Goal: Task Accomplishment & Management: Complete application form

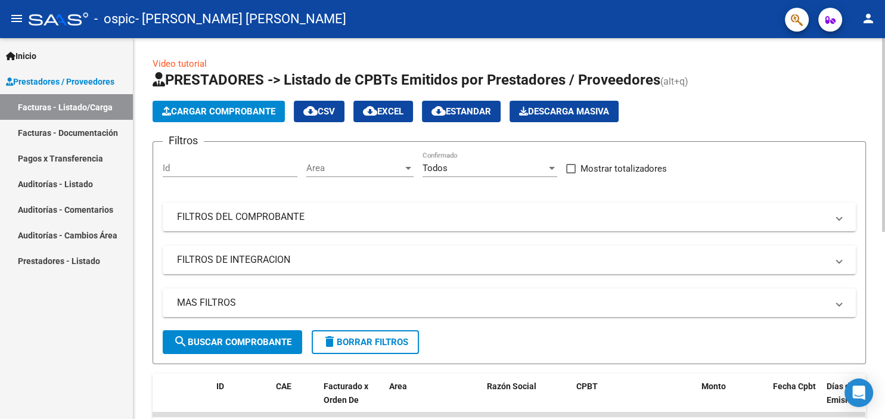
click at [884, 36] on div "menu - ospic - [PERSON_NAME] [PERSON_NAME] person Inicio Instructivos Contacto …" at bounding box center [442, 209] width 885 height 419
click at [211, 111] on span "Cargar Comprobante" at bounding box center [218, 111] width 113 height 11
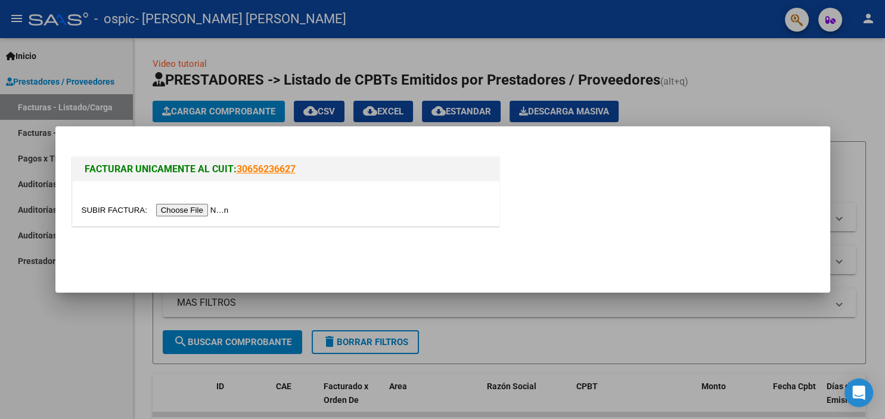
click at [89, 207] on input "file" at bounding box center [157, 210] width 151 height 13
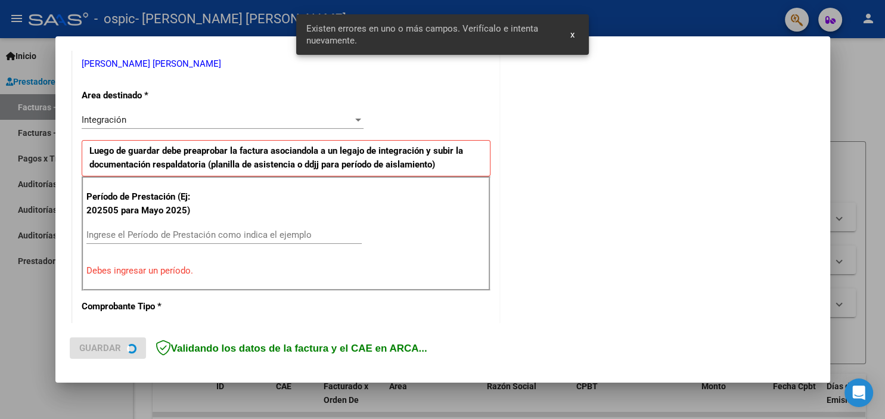
scroll to position [244, 0]
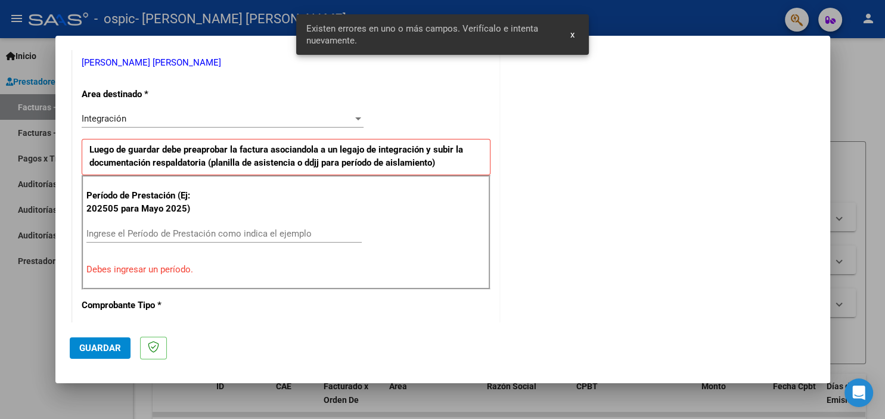
click at [259, 233] on input "Ingrese el Período de Prestación como indica el ejemplo" at bounding box center [223, 233] width 275 height 11
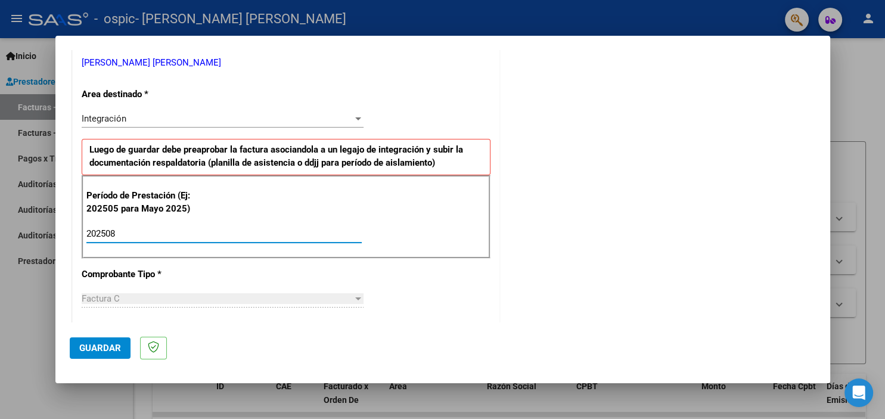
type input "202508"
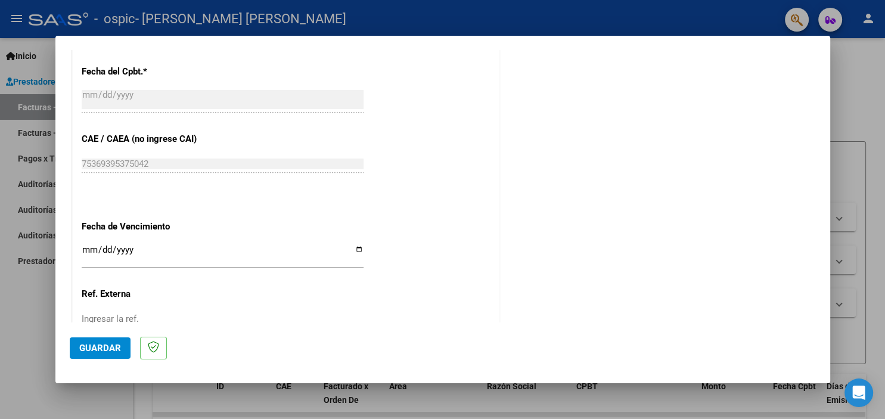
scroll to position [761, 0]
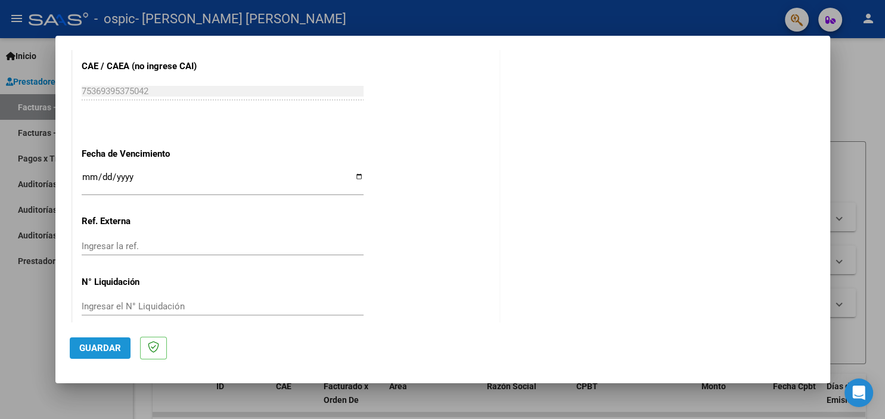
click at [110, 351] on span "Guardar" at bounding box center [100, 348] width 42 height 11
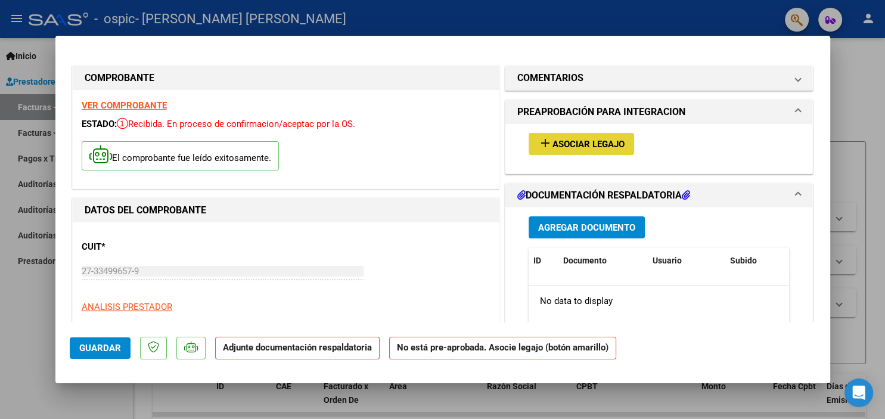
click at [545, 144] on mat-icon "add" at bounding box center [545, 143] width 14 height 14
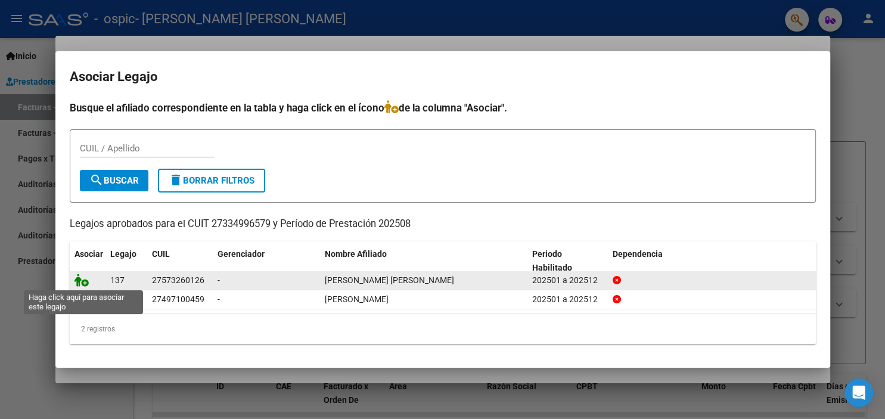
click at [85, 285] on icon at bounding box center [82, 280] width 14 height 13
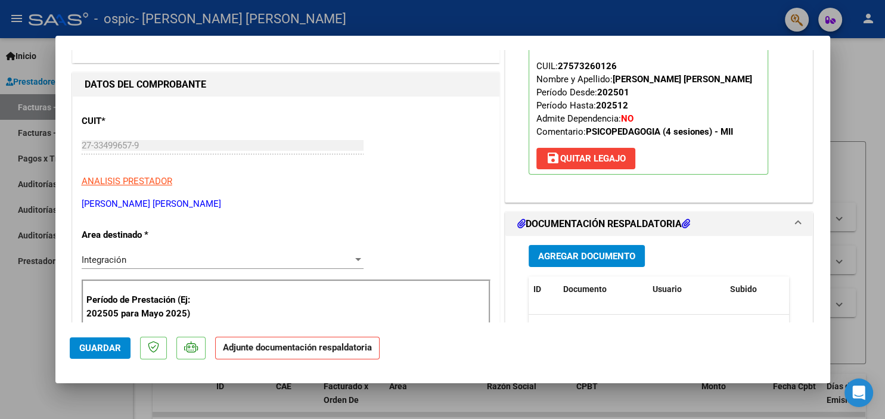
scroll to position [134, 0]
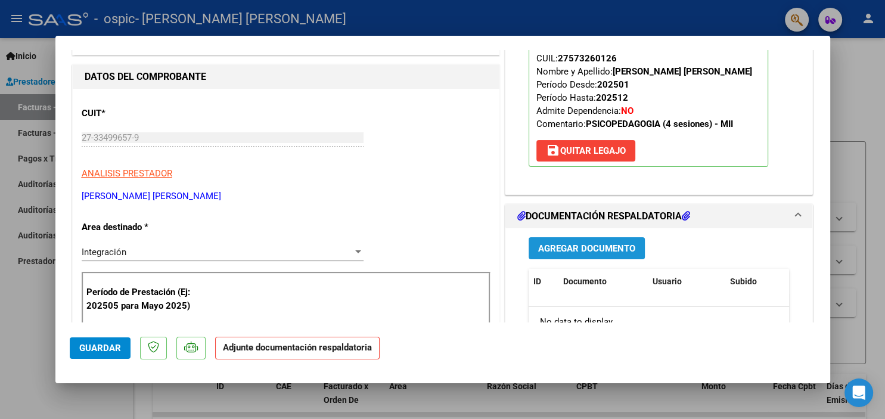
click at [581, 250] on span "Agregar Documento" at bounding box center [586, 248] width 97 height 11
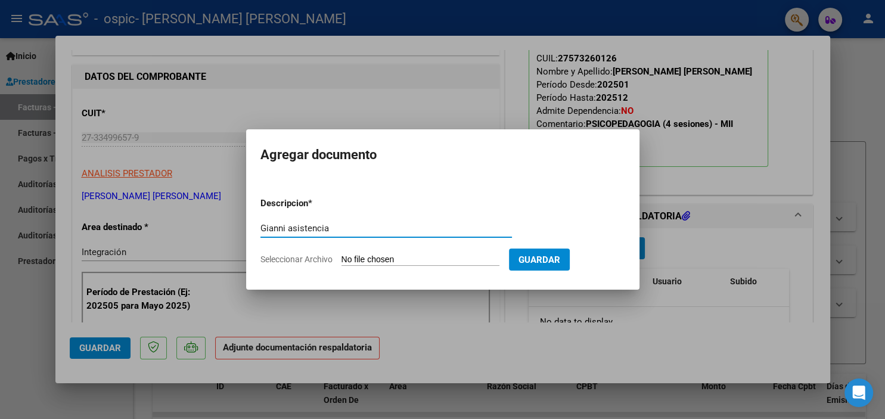
type input "Gianni asistencia"
click at [372, 259] on input "Seleccionar Archivo" at bounding box center [421, 260] width 158 height 11
type input "C:\fakepath\Gianni asistencia.pdf"
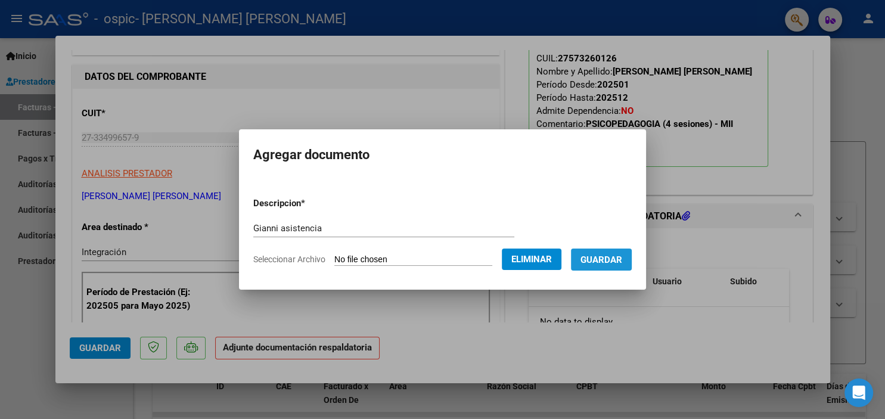
click at [606, 256] on span "Guardar" at bounding box center [602, 260] width 42 height 11
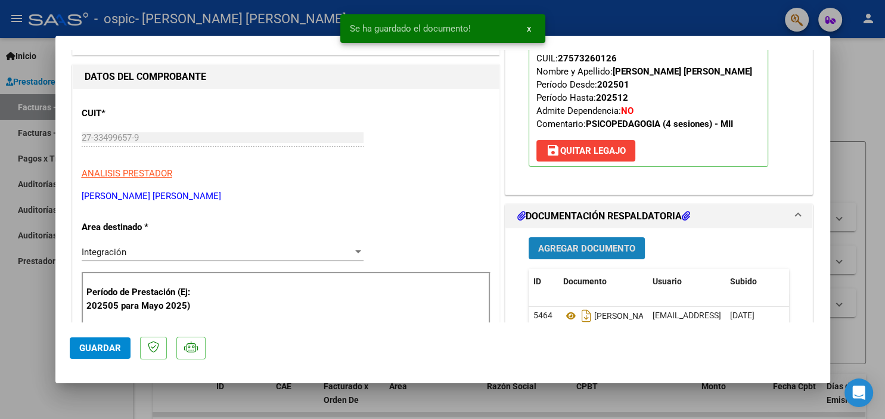
click at [622, 246] on span "Agregar Documento" at bounding box center [586, 248] width 97 height 11
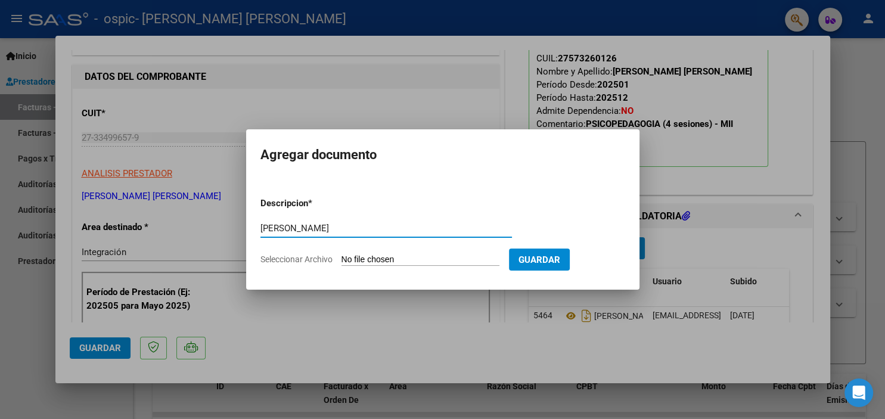
type input "[PERSON_NAME]"
click at [370, 259] on input "Seleccionar Archivo" at bounding box center [421, 260] width 158 height 11
type input "C:\fakepath\[PERSON_NAME].pdf"
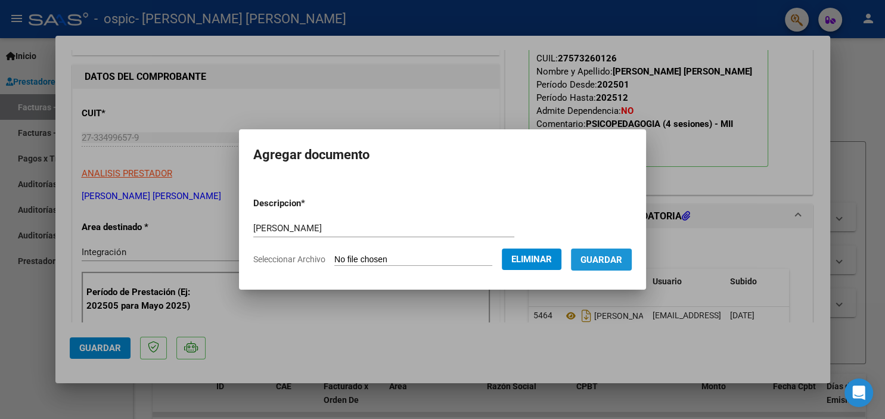
click at [590, 264] on span "Guardar" at bounding box center [602, 260] width 42 height 11
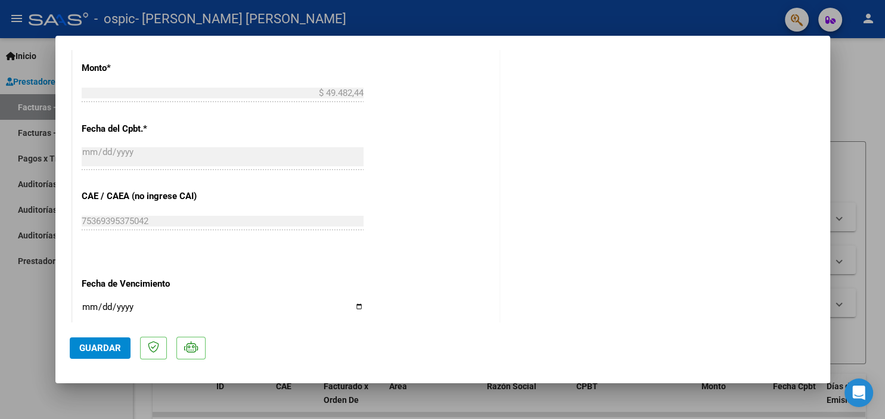
scroll to position [654, 0]
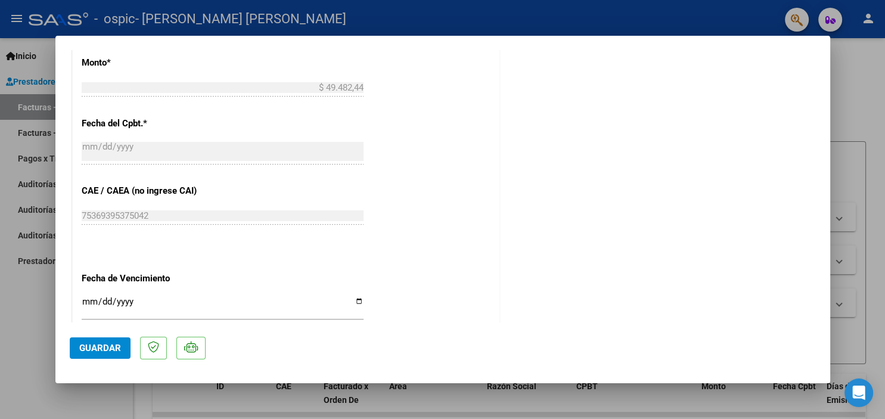
click at [116, 346] on span "Guardar" at bounding box center [100, 348] width 42 height 11
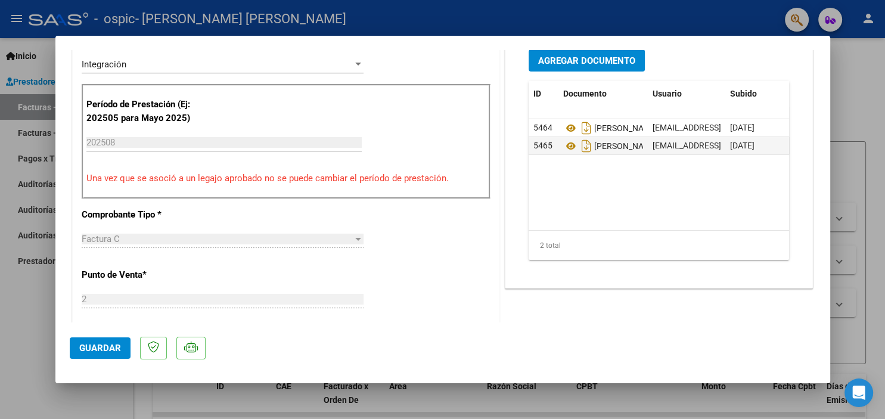
scroll to position [205, 0]
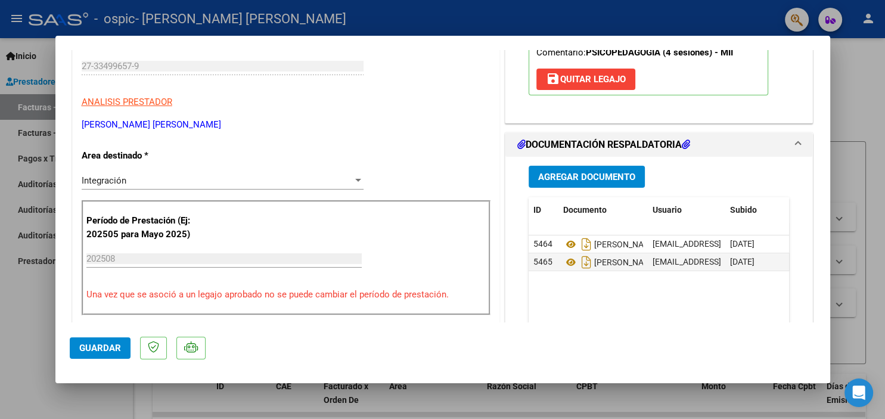
click at [879, 99] on div at bounding box center [442, 209] width 885 height 419
type input "$ 0,00"
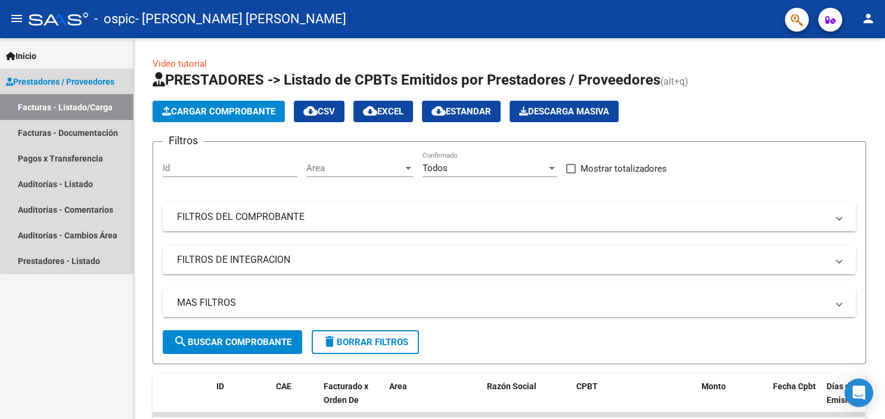
click at [83, 110] on link "Facturas - Listado/Carga" at bounding box center [66, 107] width 133 height 26
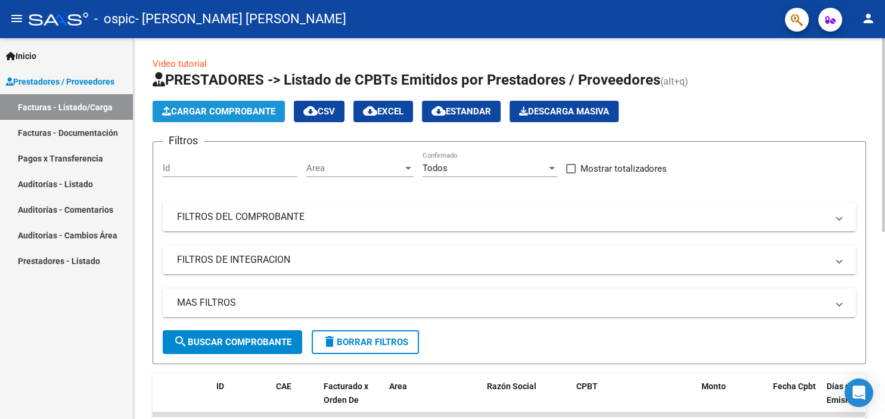
click at [215, 114] on span "Cargar Comprobante" at bounding box center [218, 111] width 113 height 11
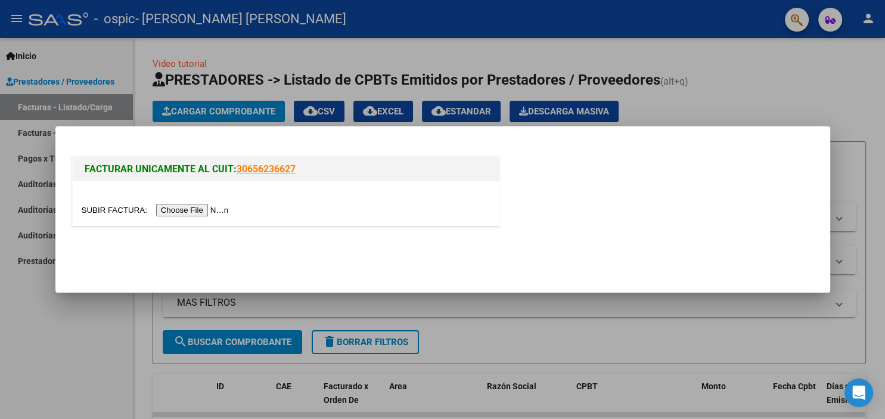
click at [113, 205] on input "file" at bounding box center [157, 210] width 151 height 13
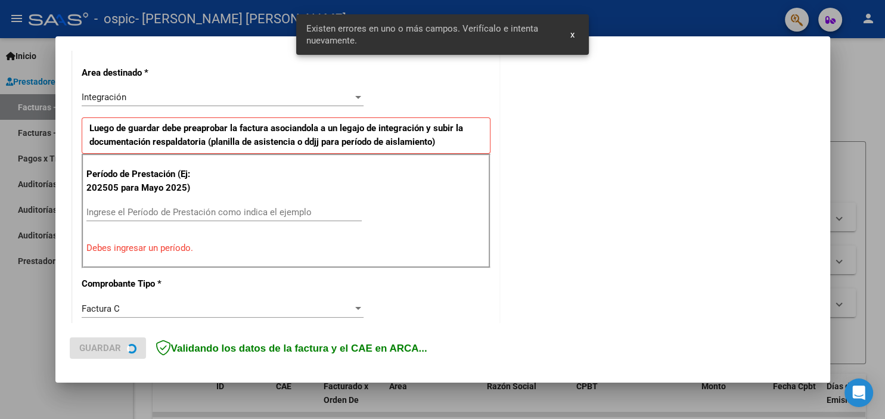
scroll to position [267, 0]
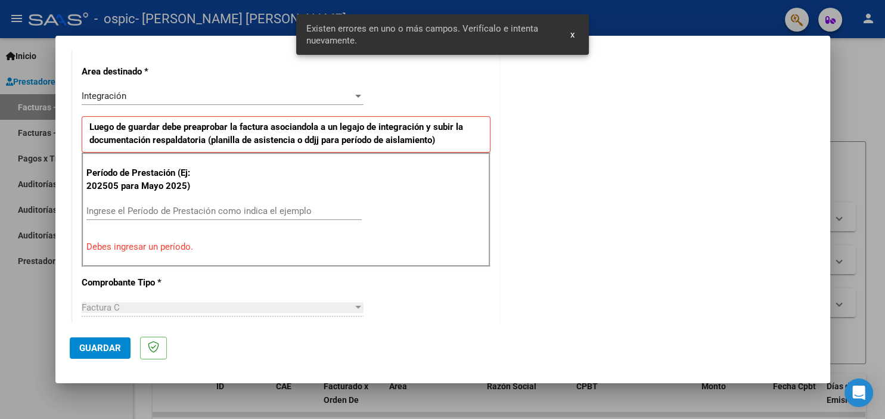
click at [178, 203] on div "Ingrese el Período de Prestación como indica el ejemplo" at bounding box center [223, 211] width 275 height 18
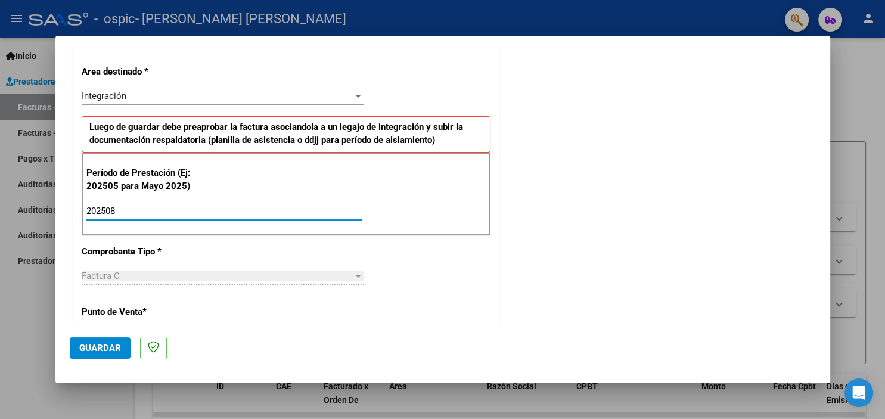
type input "202508"
click at [91, 346] on span "Guardar" at bounding box center [100, 348] width 42 height 11
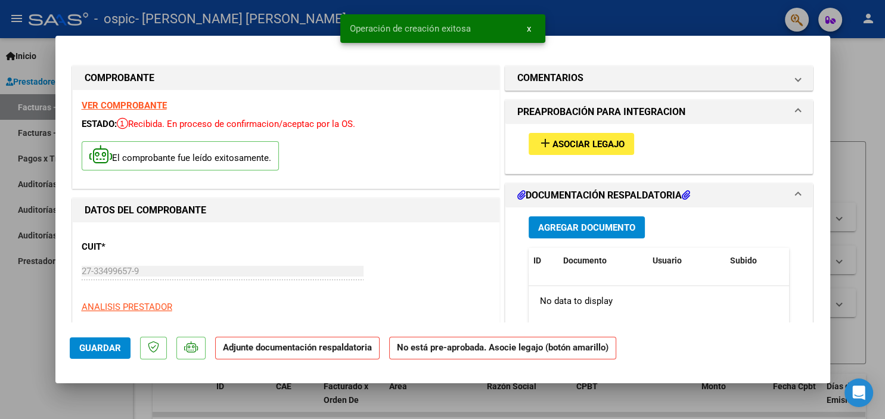
click at [577, 144] on span "Asociar Legajo" at bounding box center [589, 144] width 72 height 11
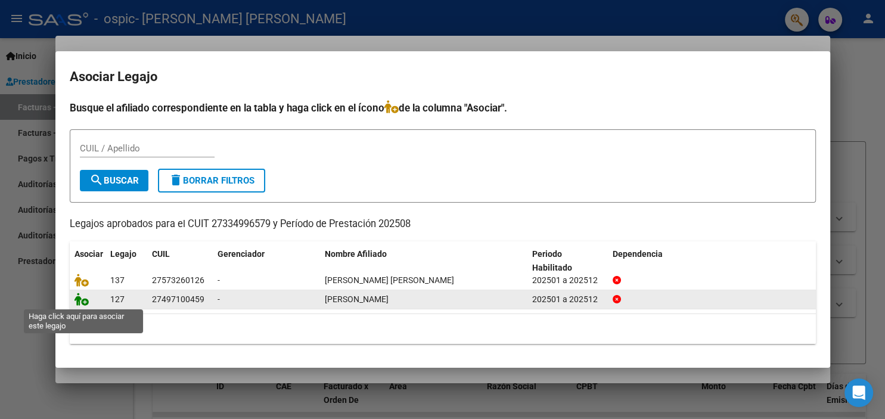
click at [84, 304] on icon at bounding box center [82, 299] width 14 height 13
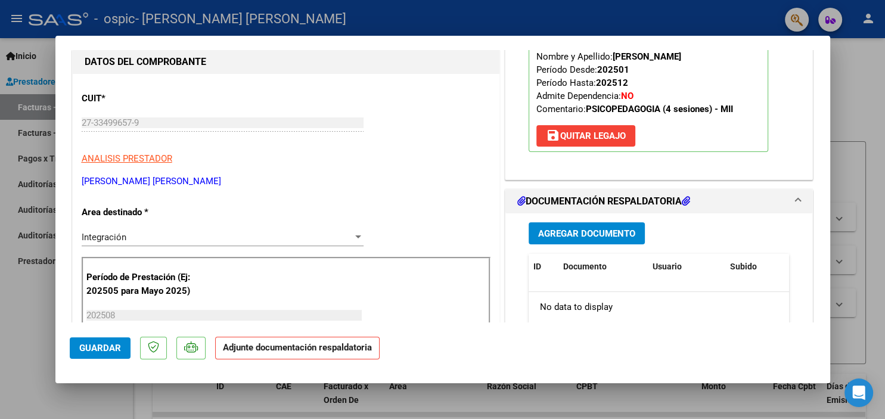
scroll to position [163, 0]
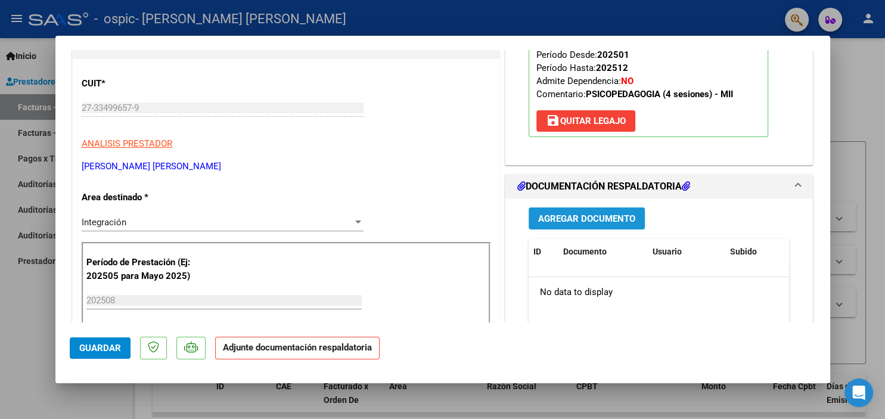
click at [598, 212] on button "Agregar Documento" at bounding box center [587, 218] width 116 height 22
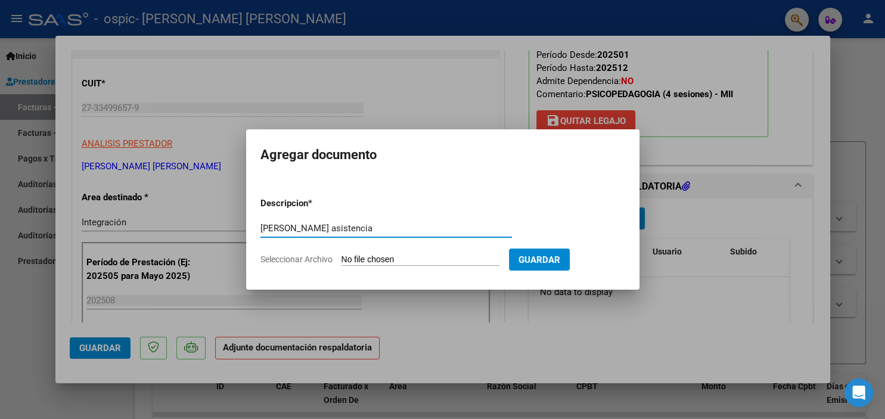
type input "[PERSON_NAME] asistencia"
click at [367, 258] on input "Seleccionar Archivo" at bounding box center [421, 260] width 158 height 11
type input "C:\fakepath\[PERSON_NAME] asistencia.pdf"
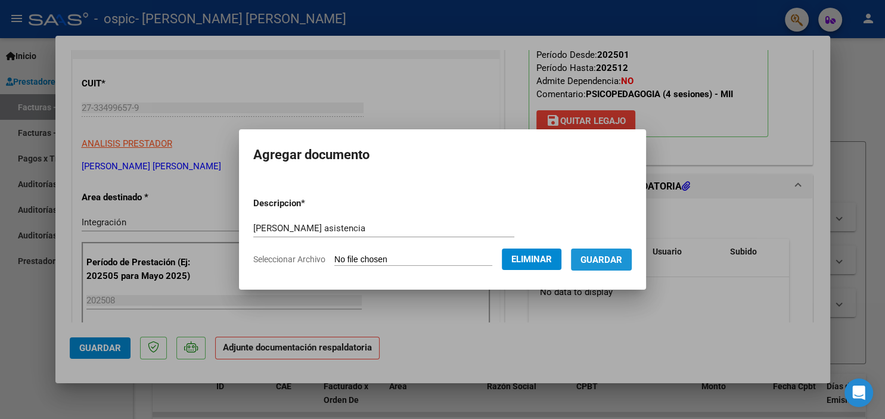
click at [594, 256] on span "Guardar" at bounding box center [602, 260] width 42 height 11
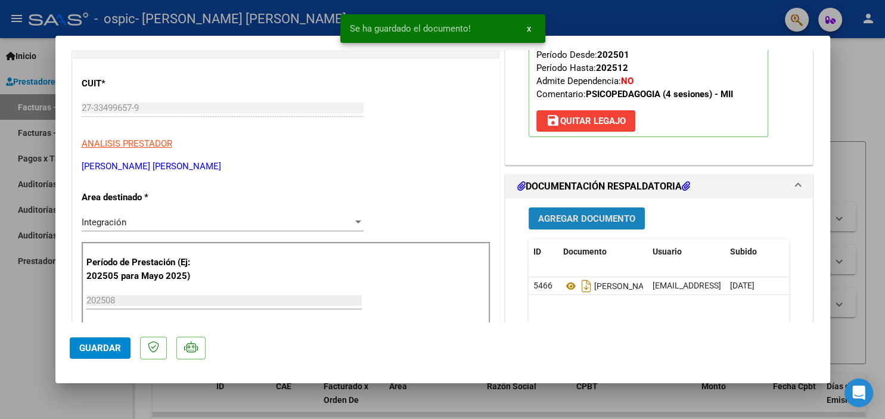
click at [609, 224] on button "Agregar Documento" at bounding box center [587, 218] width 116 height 22
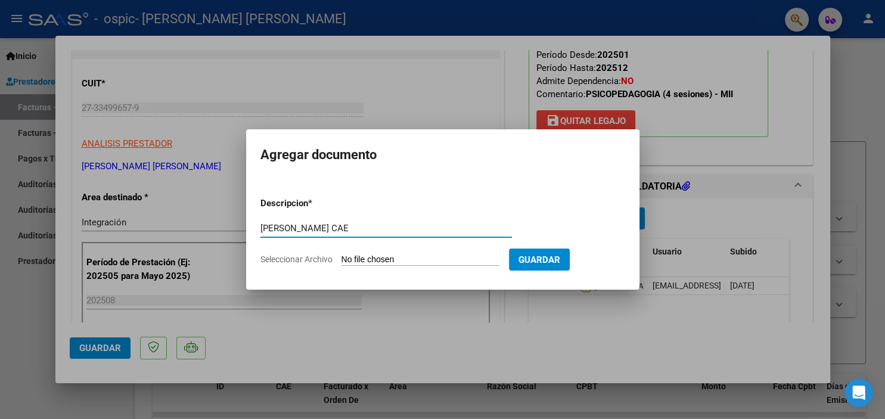
type input "[PERSON_NAME] CAE"
click at [379, 255] on input "Seleccionar Archivo" at bounding box center [421, 260] width 158 height 11
type input "C:\fakepath\[PERSON_NAME] CAE.pdf"
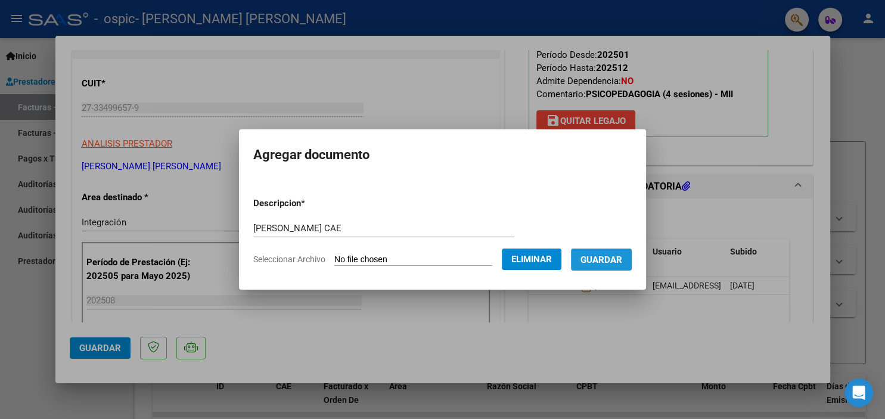
click at [603, 266] on button "Guardar" at bounding box center [601, 260] width 61 height 22
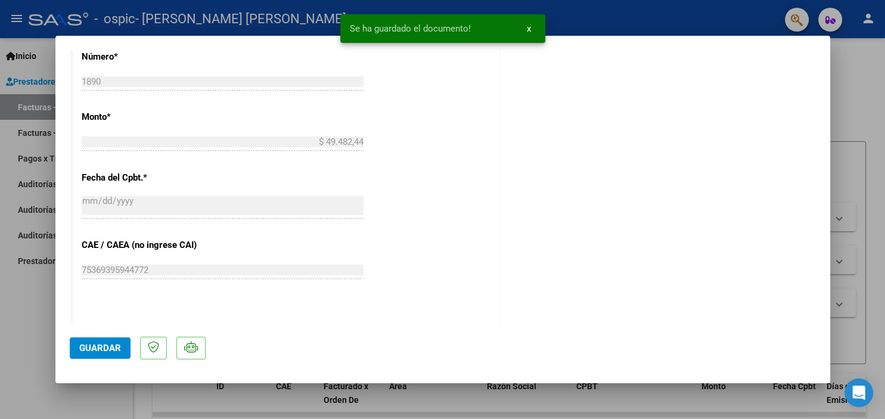
scroll to position [779, 0]
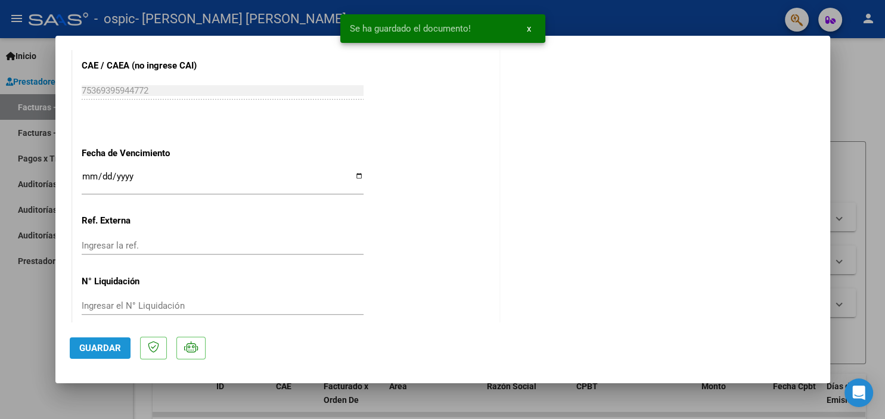
click at [89, 349] on span "Guardar" at bounding box center [100, 348] width 42 height 11
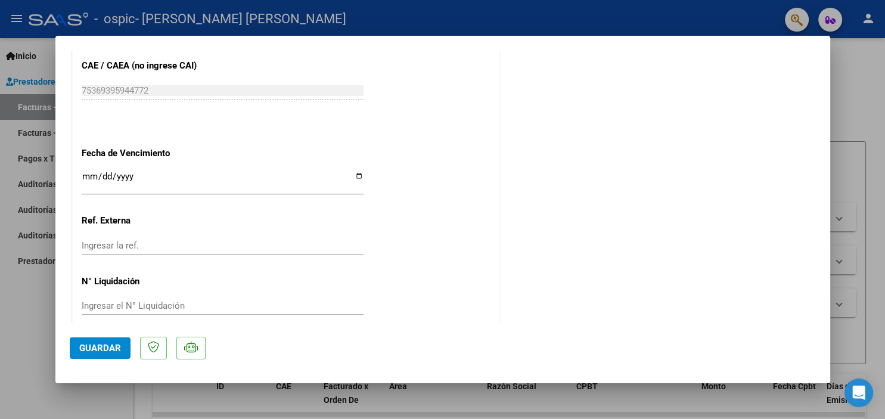
click at [865, 78] on div at bounding box center [442, 209] width 885 height 419
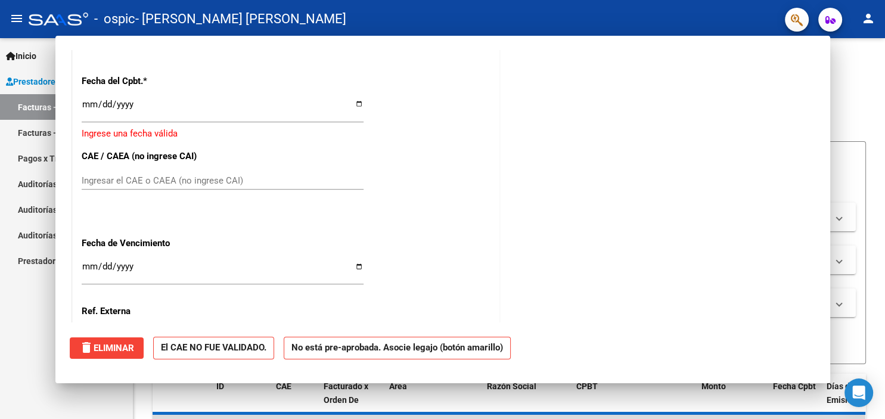
scroll to position [0, 0]
